Goal: Task Accomplishment & Management: Use online tool/utility

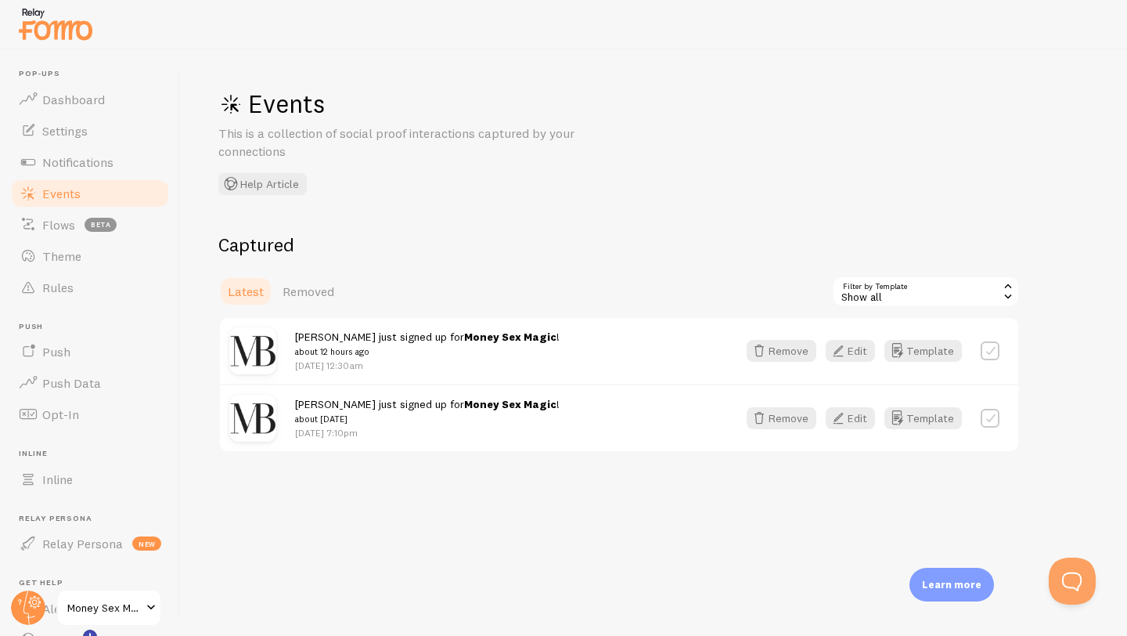
click at [81, 44] on img at bounding box center [55, 24] width 78 height 40
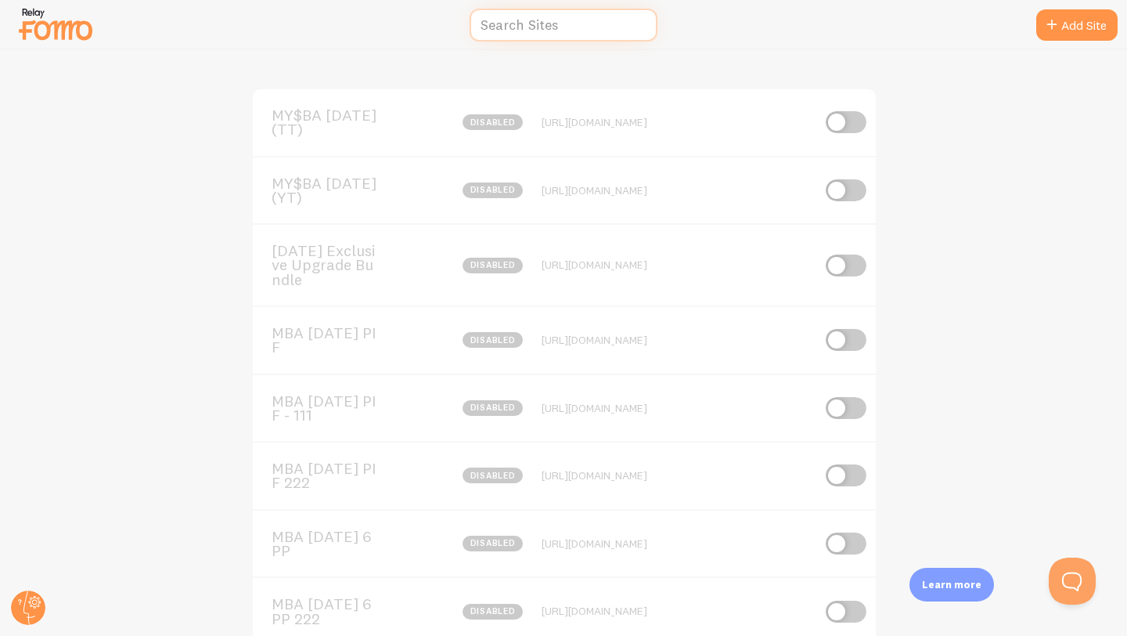
click at [561, 28] on input "text" at bounding box center [564, 26] width 188 height 34
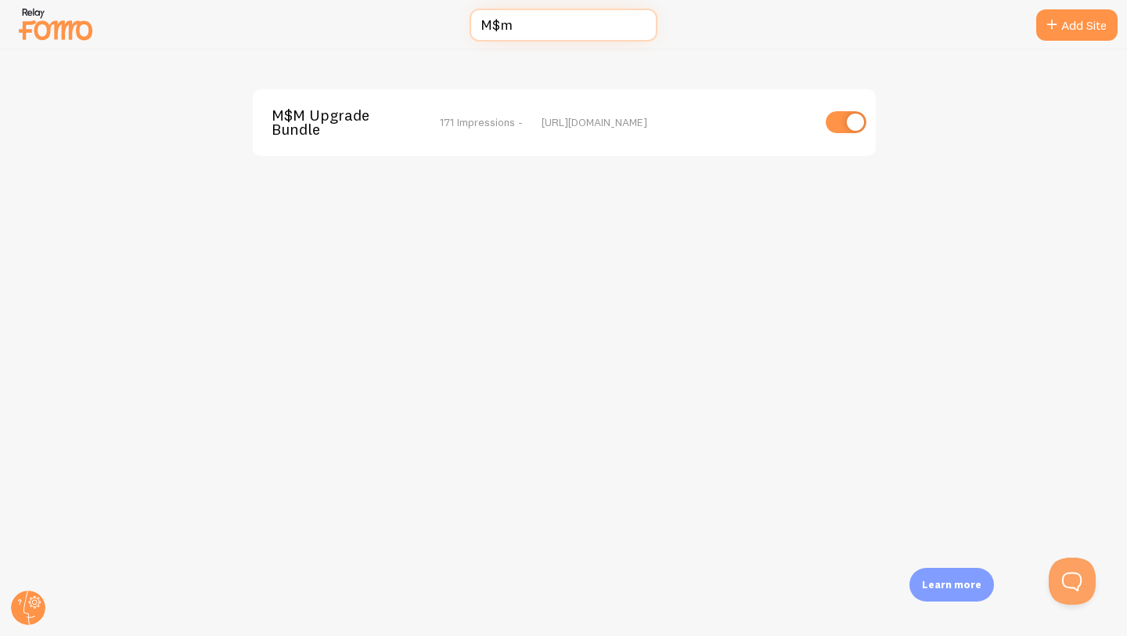
type input "M$m"
click at [513, 124] on span "171 Impressions -" at bounding box center [481, 122] width 83 height 14
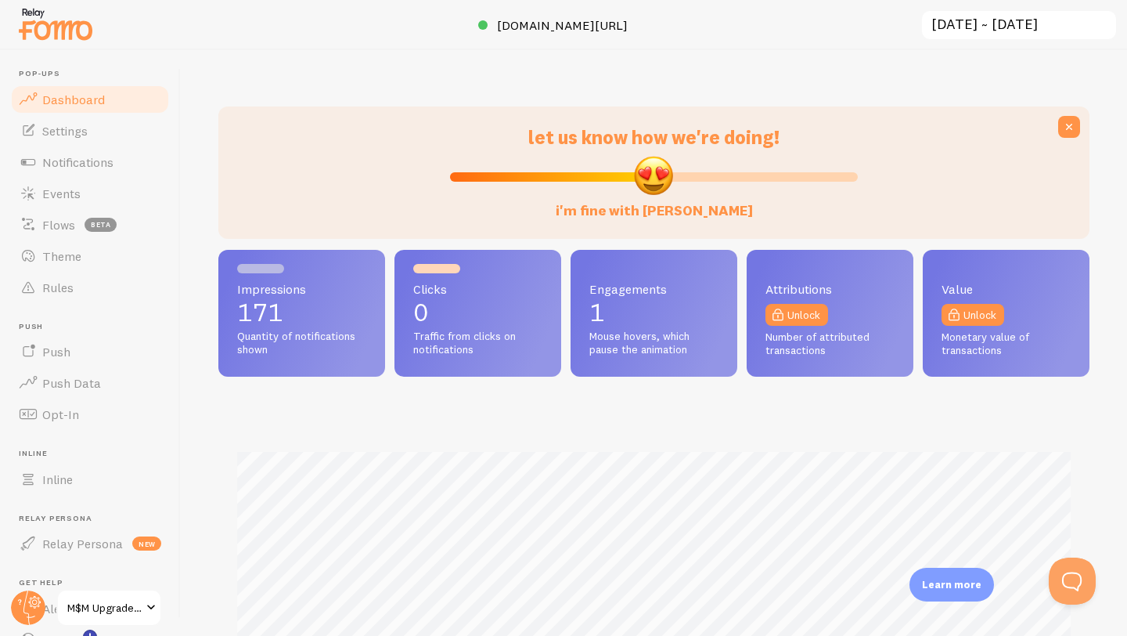
scroll to position [411, 871]
click at [65, 264] on link "Theme" at bounding box center [89, 255] width 161 height 31
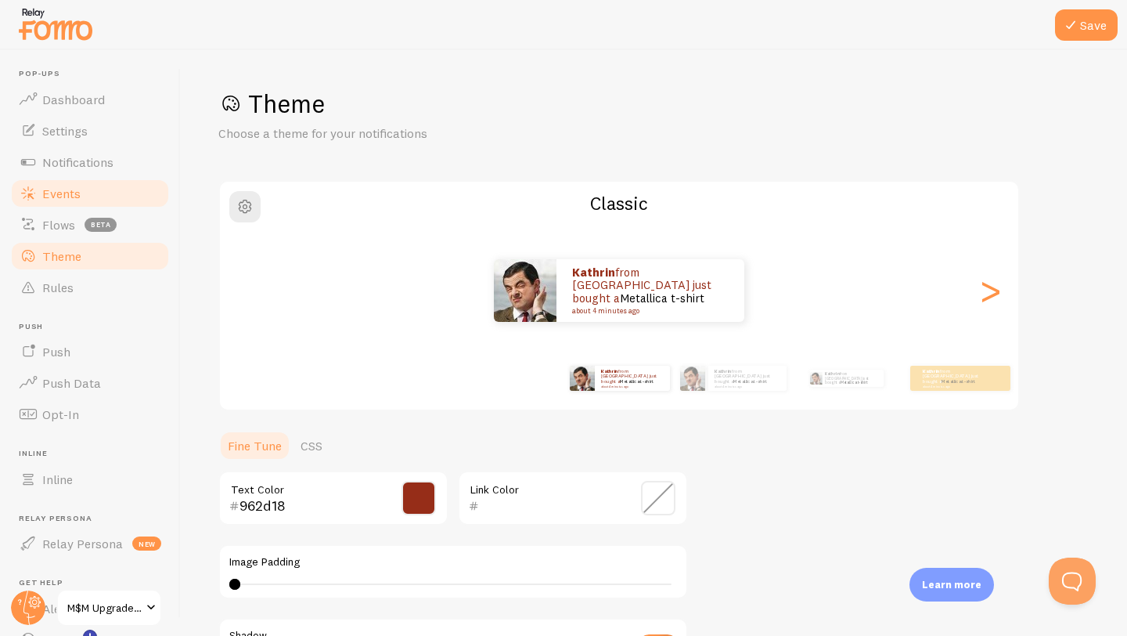
click at [59, 196] on span "Events" at bounding box center [61, 194] width 38 height 16
